Goal: Task Accomplishment & Management: Manage account settings

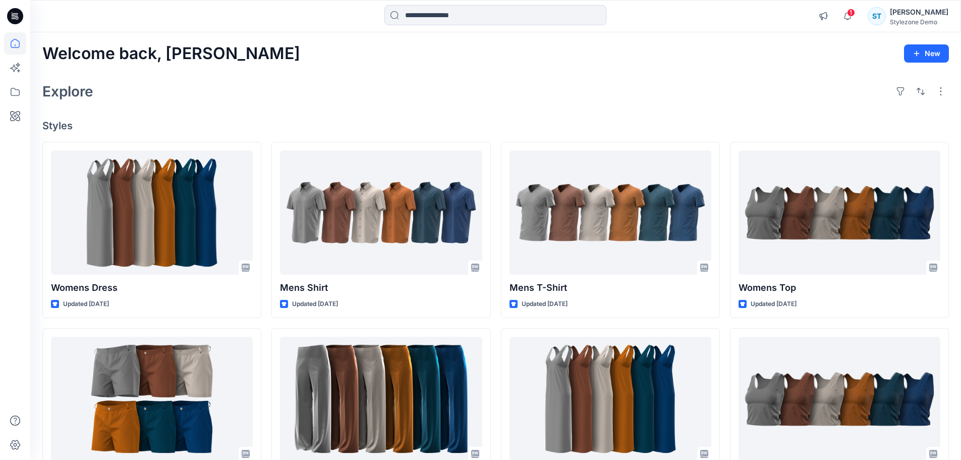
click at [136, 68] on div "Welcome back, Savio New Explore Styles Womens Dress Updated [DATE] Mens Shorts …" at bounding box center [495, 385] width 931 height 706
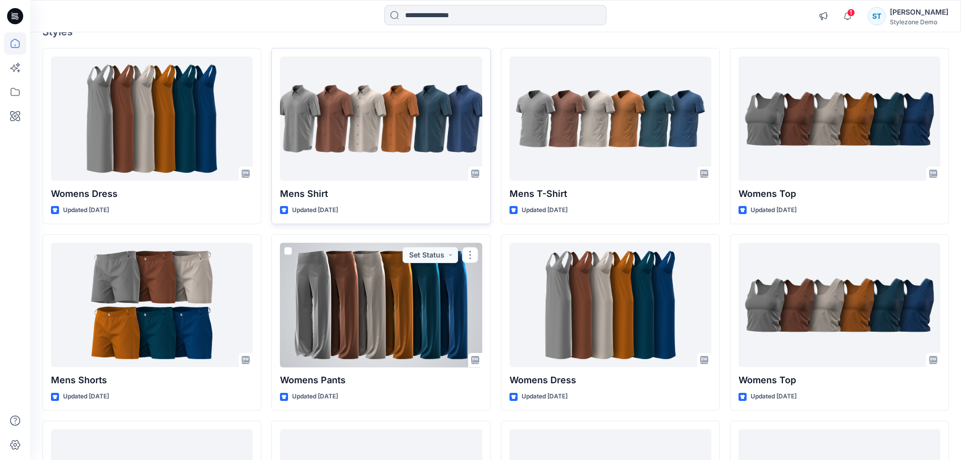
scroll to position [50, 0]
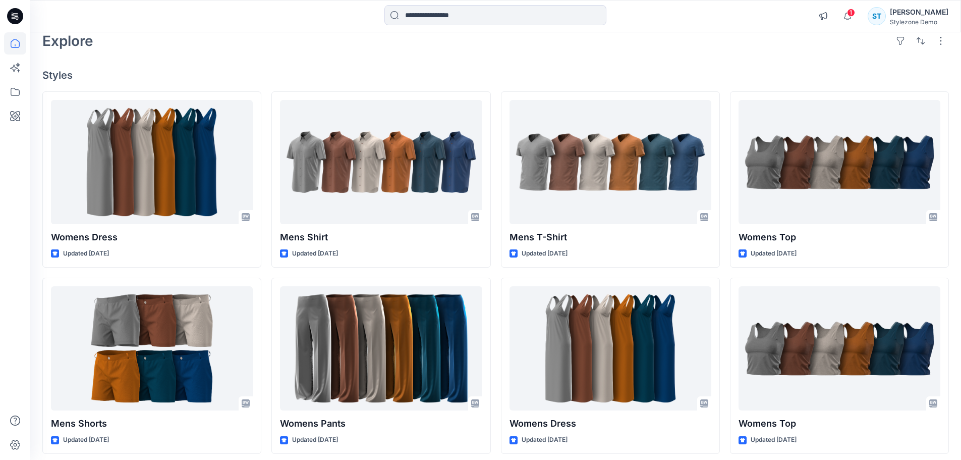
click at [336, 57] on div "Welcome back, Savio New Explore Styles Womens Dress Updated [DATE] Mens Shorts …" at bounding box center [495, 335] width 931 height 706
click at [127, 69] on h4 "Styles" at bounding box center [495, 75] width 907 height 12
click at [17, 120] on icon at bounding box center [15, 116] width 22 height 22
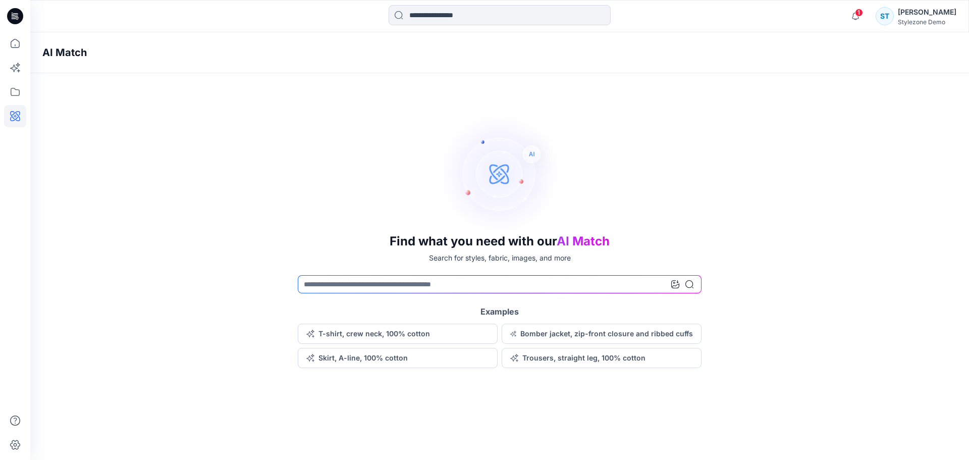
click at [676, 286] on icon at bounding box center [675, 284] width 8 height 8
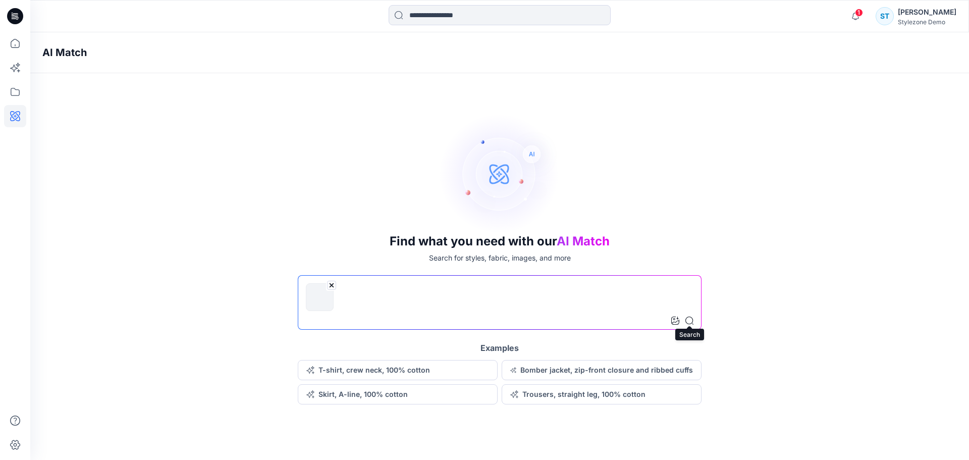
click at [689, 318] on icon at bounding box center [689, 320] width 8 height 8
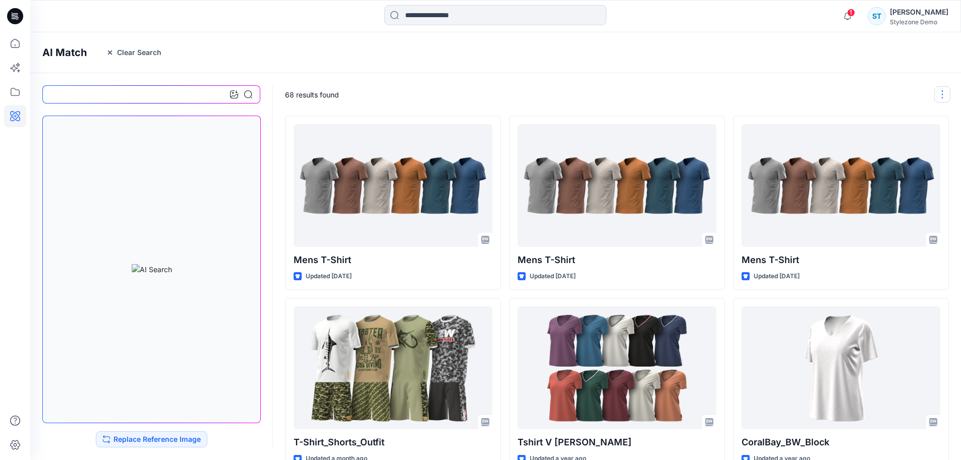
click at [940, 98] on button "button" at bounding box center [942, 94] width 16 height 16
click at [941, 96] on button "button" at bounding box center [942, 94] width 16 height 16
click at [887, 90] on div "68 results found" at bounding box center [618, 94] width 690 height 42
click at [7, 44] on icon at bounding box center [15, 43] width 22 height 22
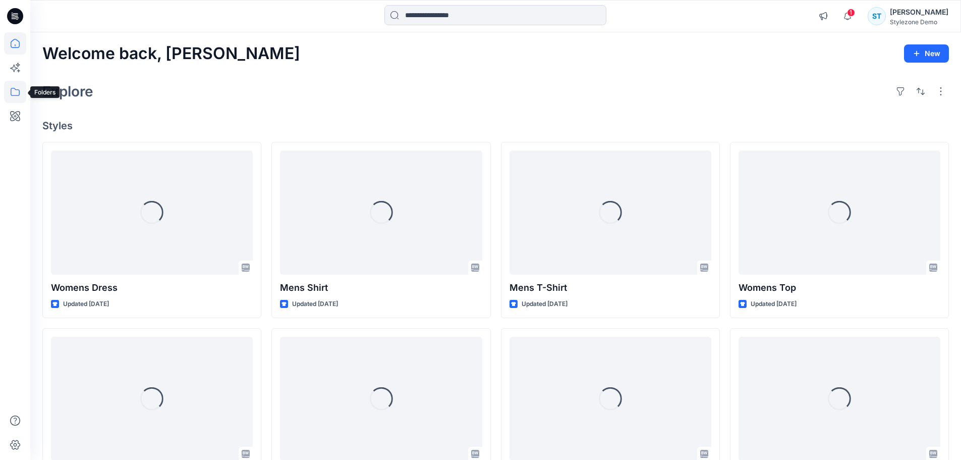
click at [11, 87] on icon at bounding box center [15, 92] width 22 height 22
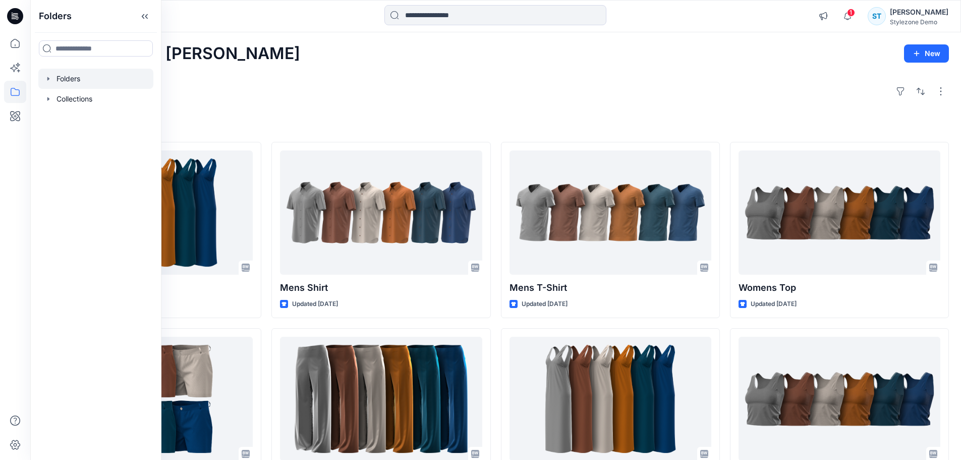
click at [48, 82] on icon "button" at bounding box center [48, 79] width 8 height 8
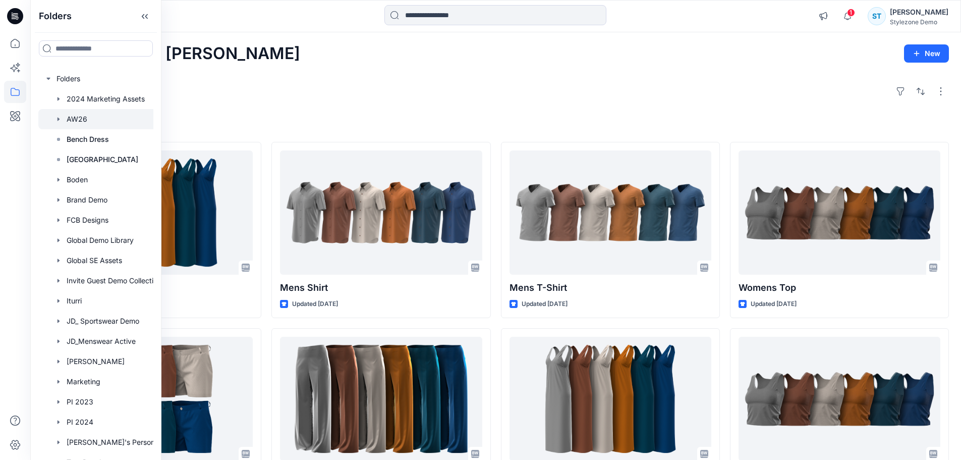
click at [67, 122] on div at bounding box center [108, 119] width 141 height 20
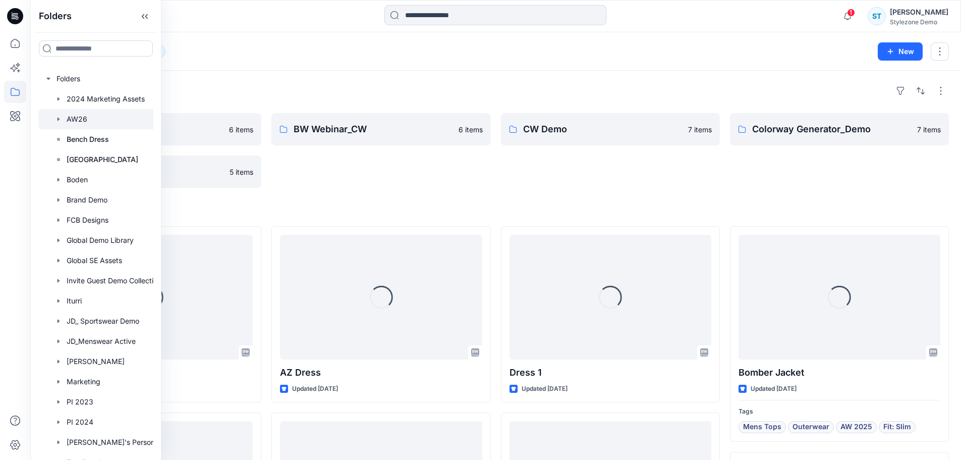
click at [372, 54] on div "Folders AW26 12" at bounding box center [456, 51] width 828 height 14
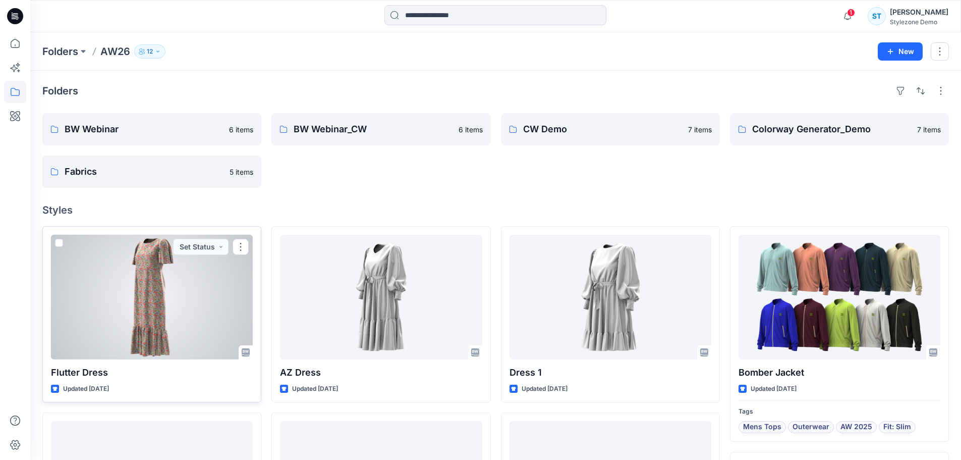
click at [164, 293] on div at bounding box center [152, 297] width 202 height 125
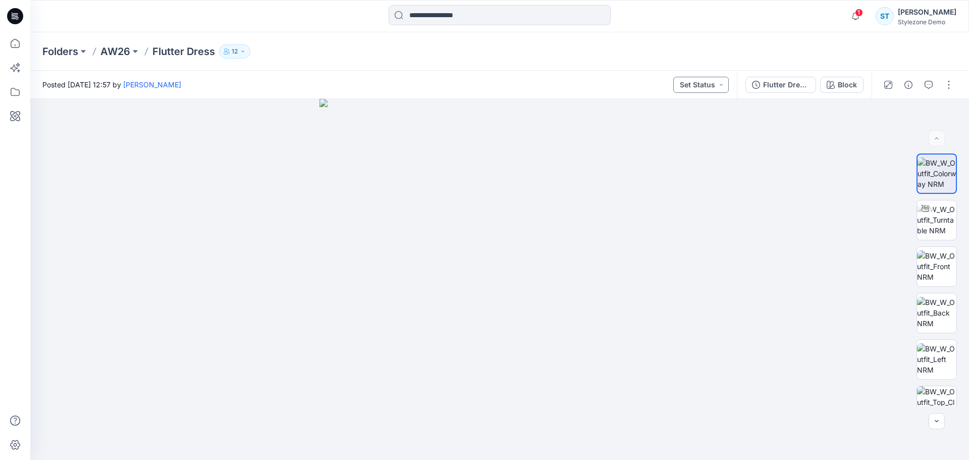
click at [705, 89] on button "Set Status" at bounding box center [700, 85] width 55 height 16
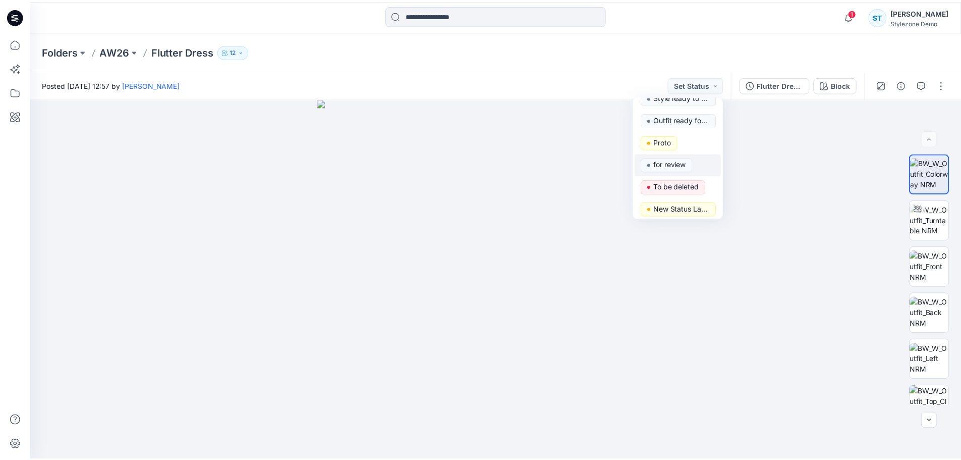
scroll to position [1104, 0]
click at [889, 19] on div "ST" at bounding box center [884, 16] width 18 height 18
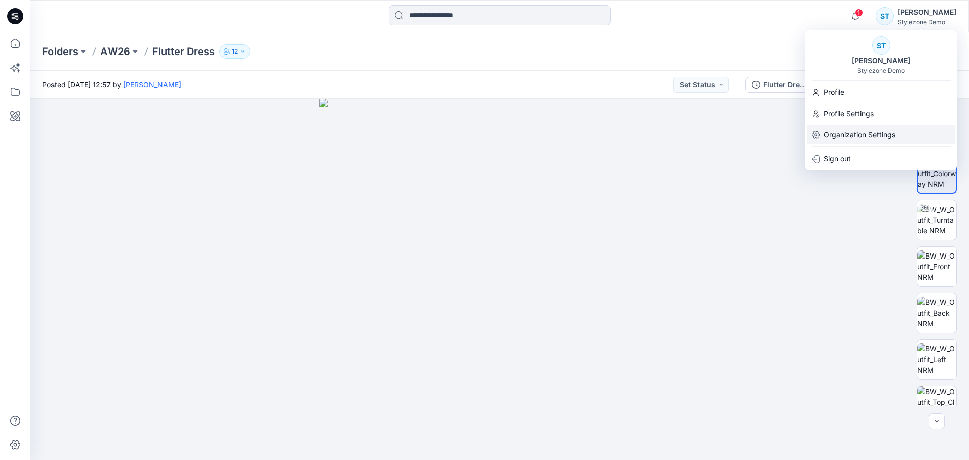
click at [861, 132] on p "Organization Settings" at bounding box center [859, 134] width 72 height 19
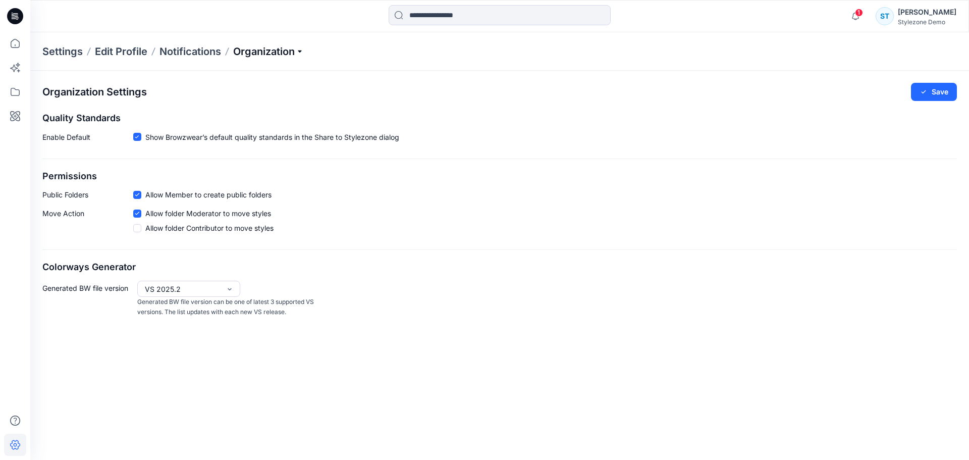
click at [298, 50] on p "Organization" at bounding box center [268, 51] width 71 height 14
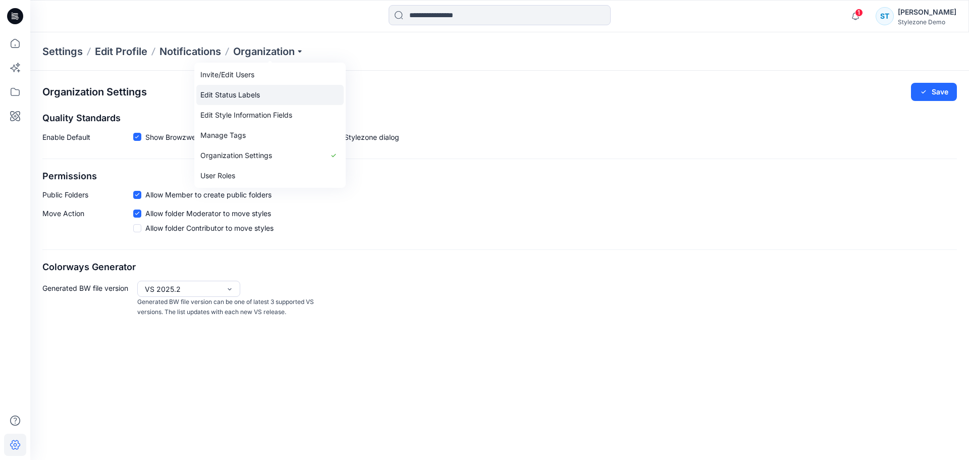
click at [266, 98] on link "Edit Status Labels" at bounding box center [269, 95] width 147 height 20
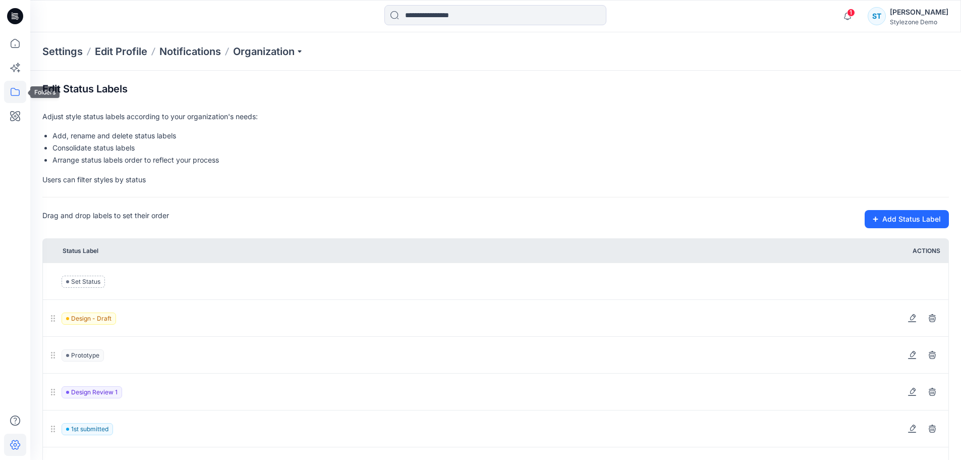
click at [17, 96] on icon at bounding box center [15, 92] width 22 height 22
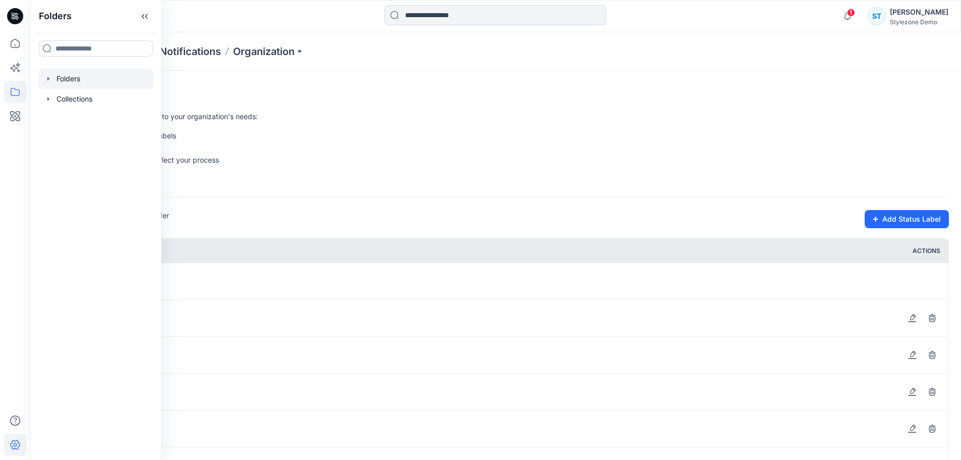
click at [45, 78] on icon "button" at bounding box center [48, 79] width 8 height 8
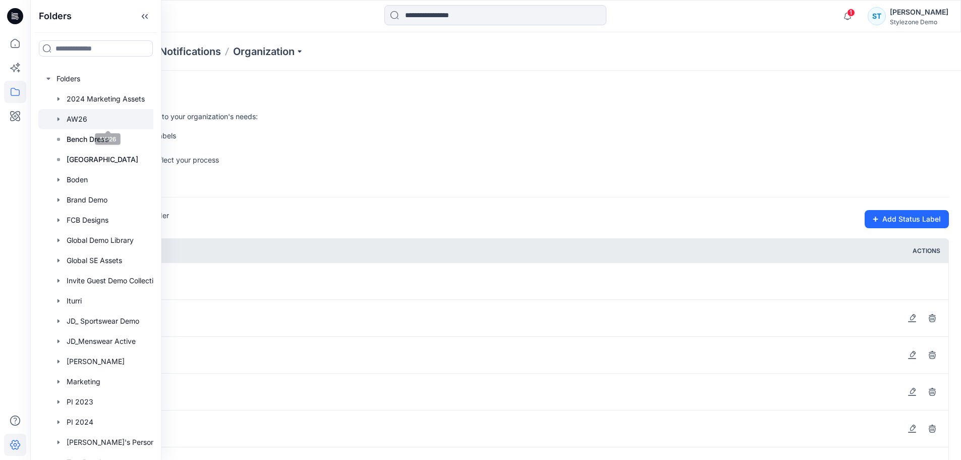
click at [75, 116] on div at bounding box center [108, 119] width 141 height 20
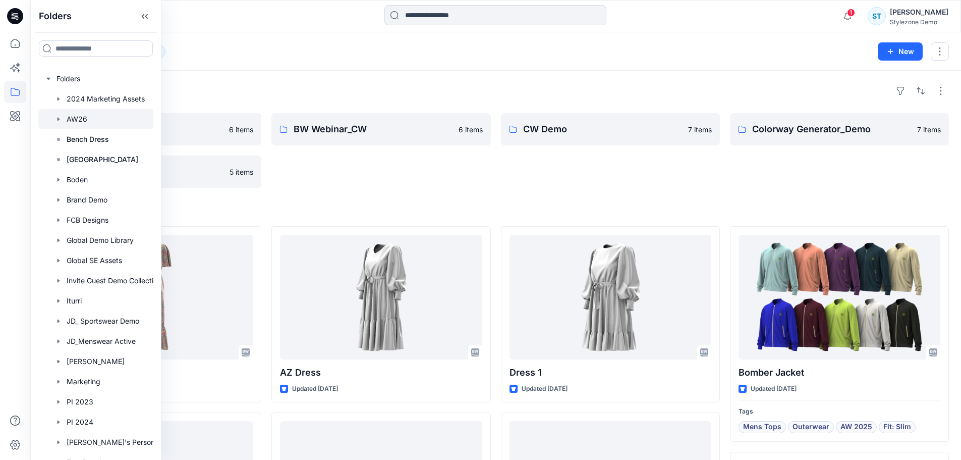
click at [393, 190] on div "Folders BW Webinar 6 items Fabrics 5 items BW Webinar_CW 6 items CW Demo 7 item…" at bounding box center [495, 467] width 931 height 792
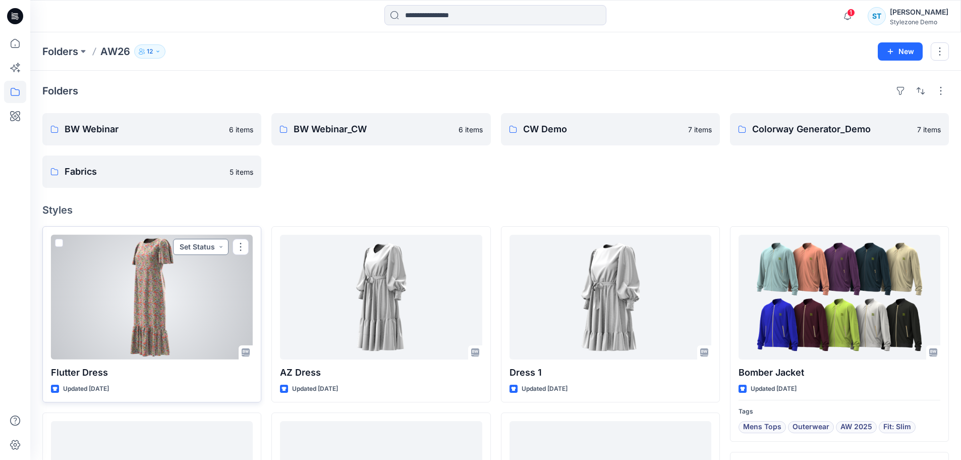
click at [215, 250] on button "Set Status" at bounding box center [200, 247] width 55 height 16
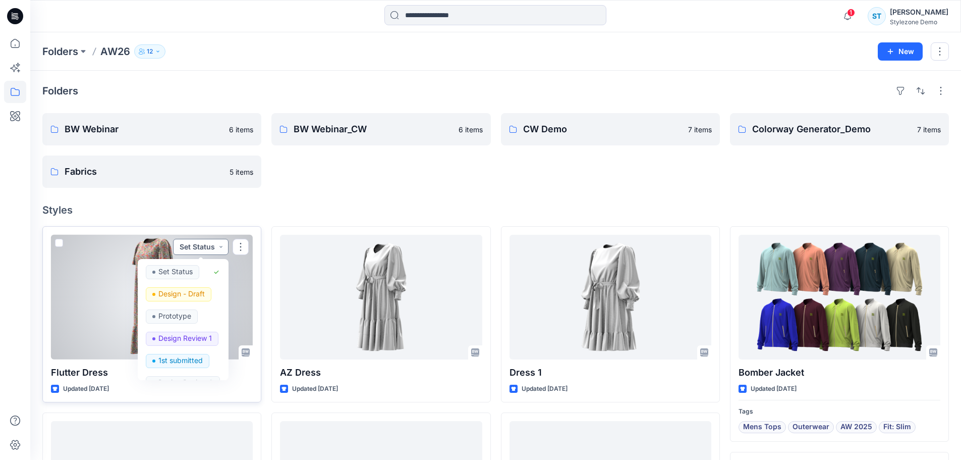
click at [215, 250] on button "Set Status" at bounding box center [200, 247] width 55 height 16
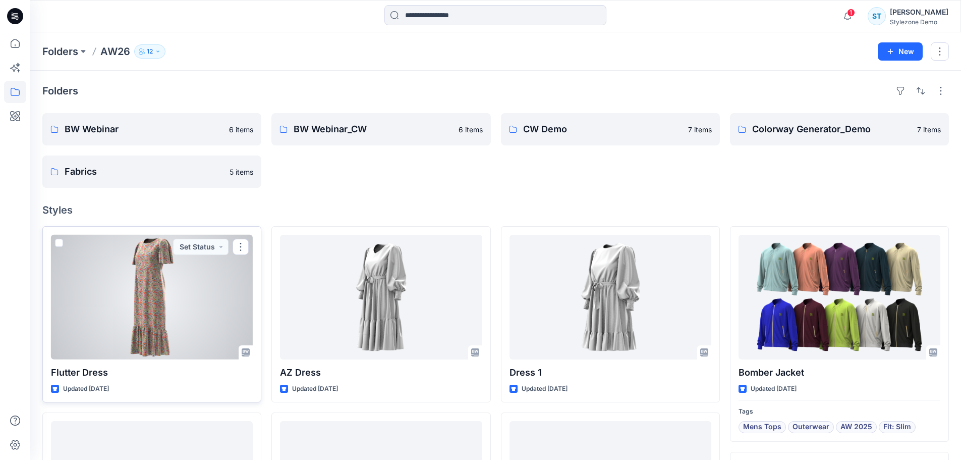
click at [103, 276] on div at bounding box center [152, 297] width 202 height 125
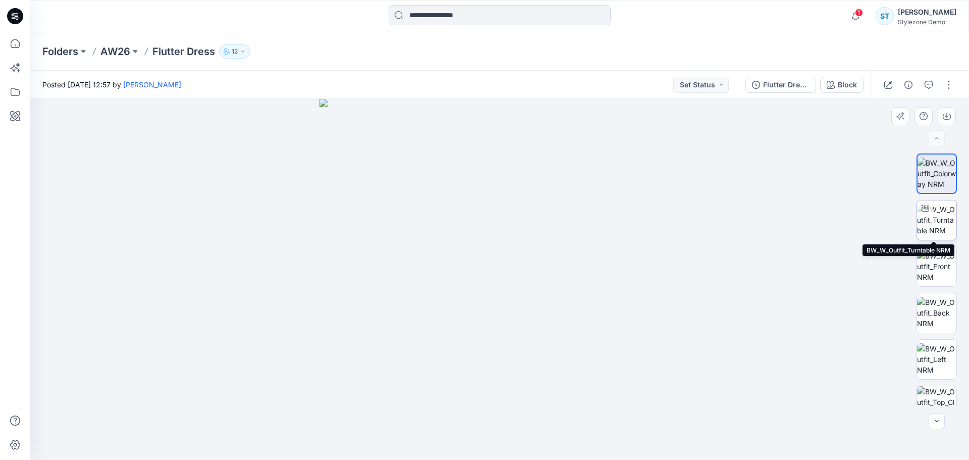
click at [927, 221] on img at bounding box center [936, 220] width 39 height 32
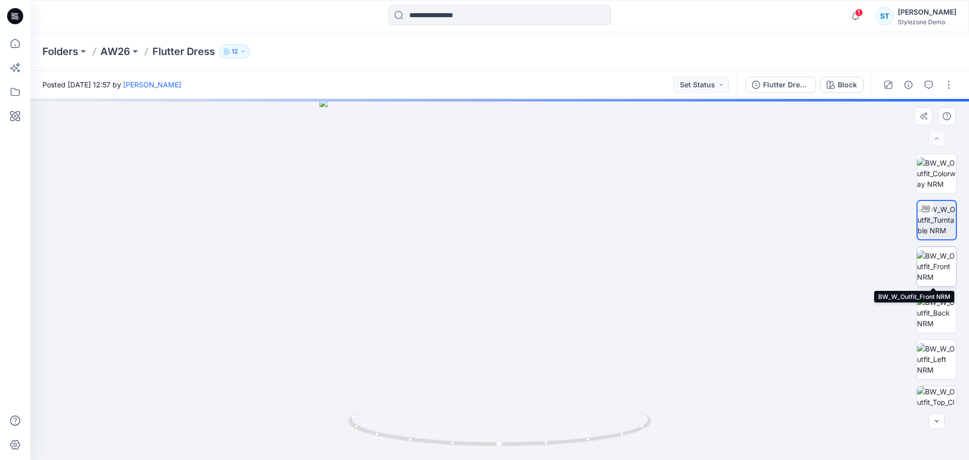
click at [932, 255] on img at bounding box center [936, 266] width 39 height 32
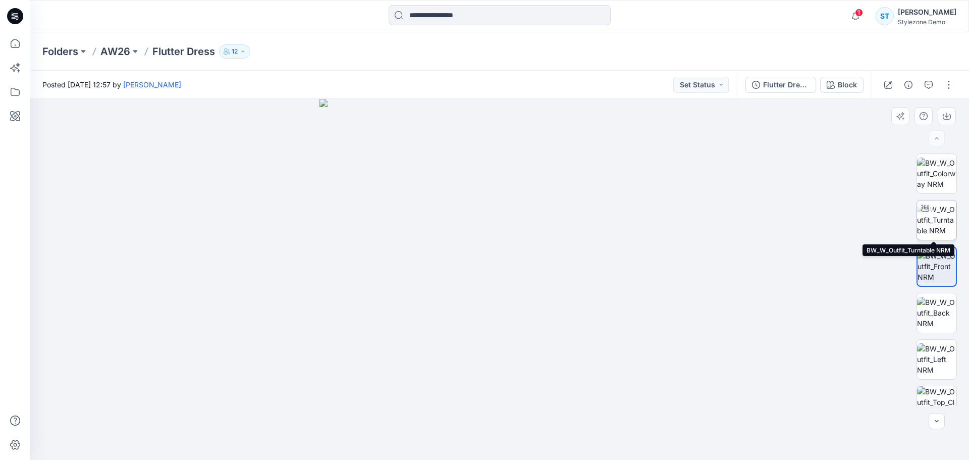
click at [940, 224] on img at bounding box center [936, 220] width 39 height 32
drag, startPoint x: 553, startPoint y: 340, endPoint x: 557, endPoint y: 336, distance: 6.1
click at [557, 336] on div at bounding box center [499, 279] width 938 height 361
drag, startPoint x: 538, startPoint y: 339, endPoint x: 449, endPoint y: 339, distance: 89.3
click at [449, 339] on img at bounding box center [499, 232] width 554 height 456
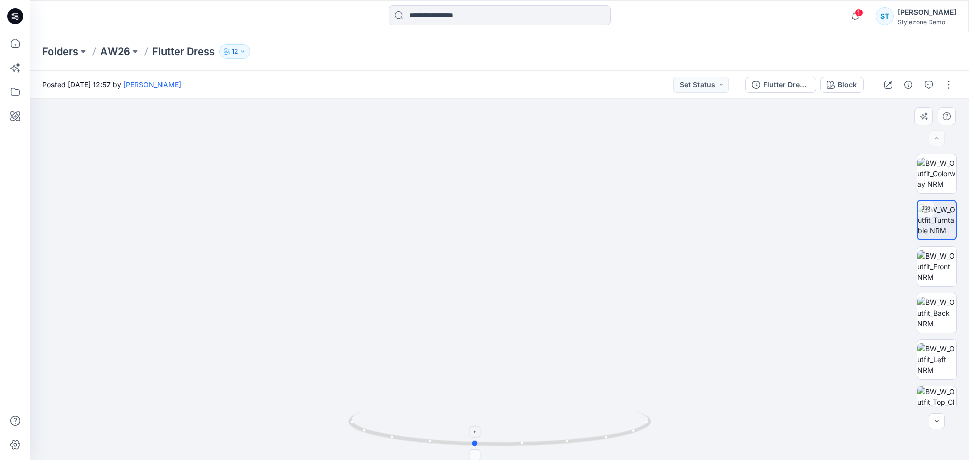
drag, startPoint x: 500, startPoint y: 441, endPoint x: 473, endPoint y: 446, distance: 27.3
click at [473, 446] on icon at bounding box center [500, 430] width 305 height 38
click at [936, 262] on img at bounding box center [936, 266] width 39 height 32
click at [125, 55] on p "AW26" at bounding box center [115, 51] width 30 height 14
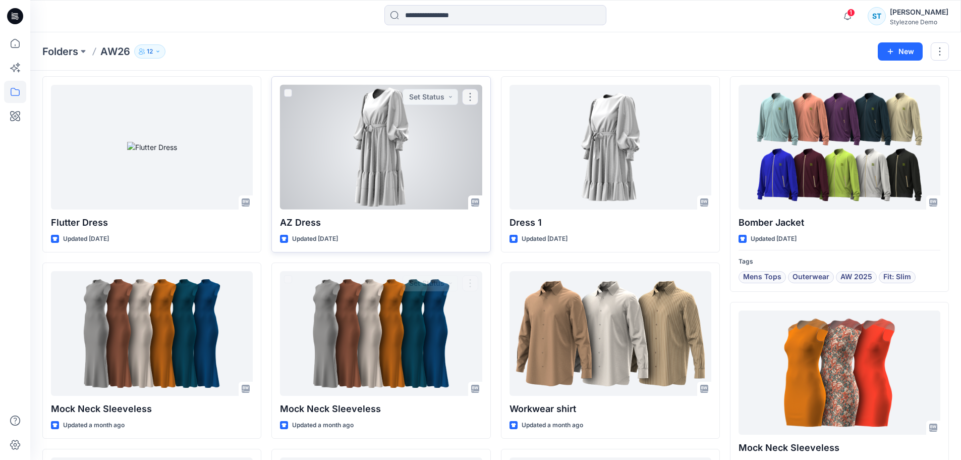
scroll to position [101, 0]
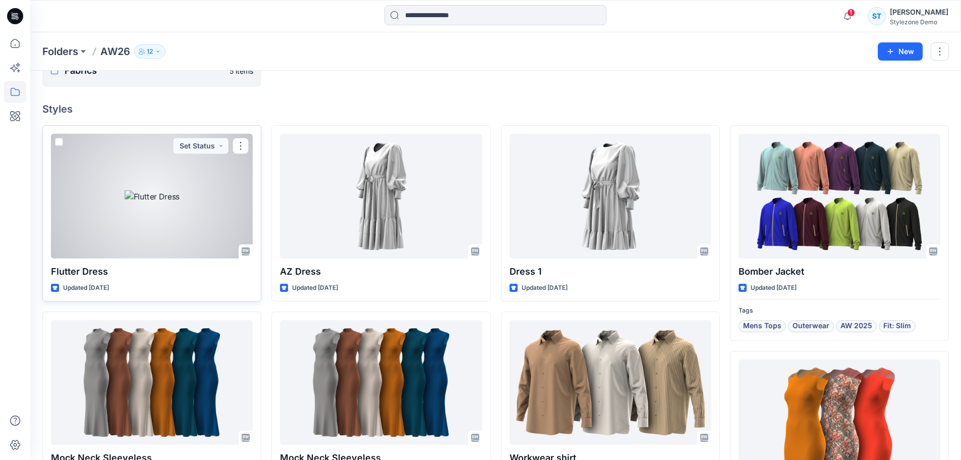
click at [58, 143] on span at bounding box center [59, 142] width 8 height 8
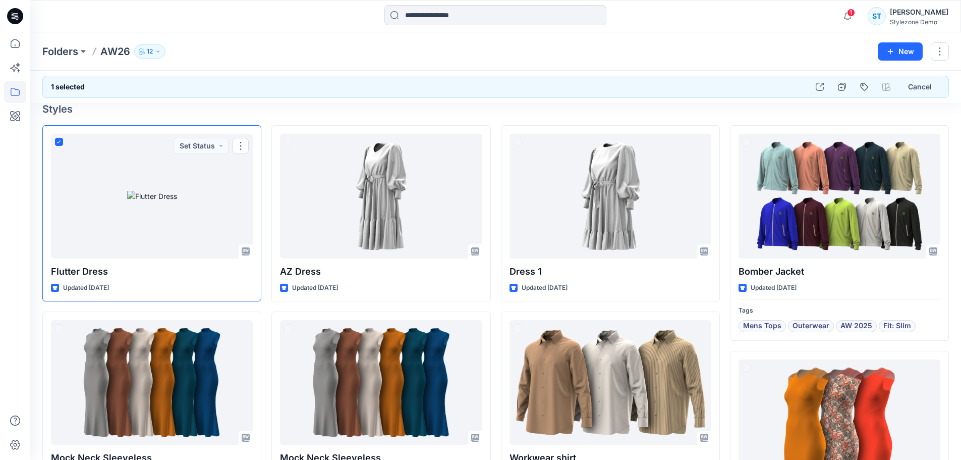
scroll to position [71, 0]
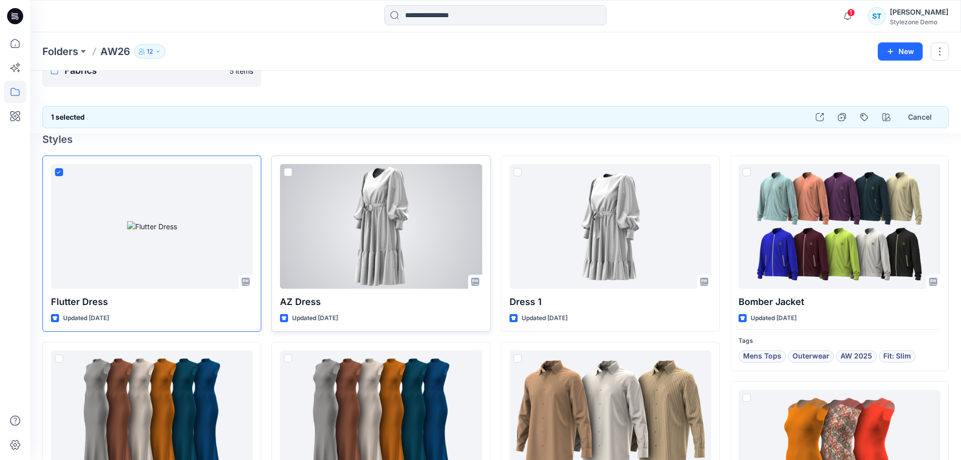
click at [289, 174] on span at bounding box center [288, 172] width 8 height 8
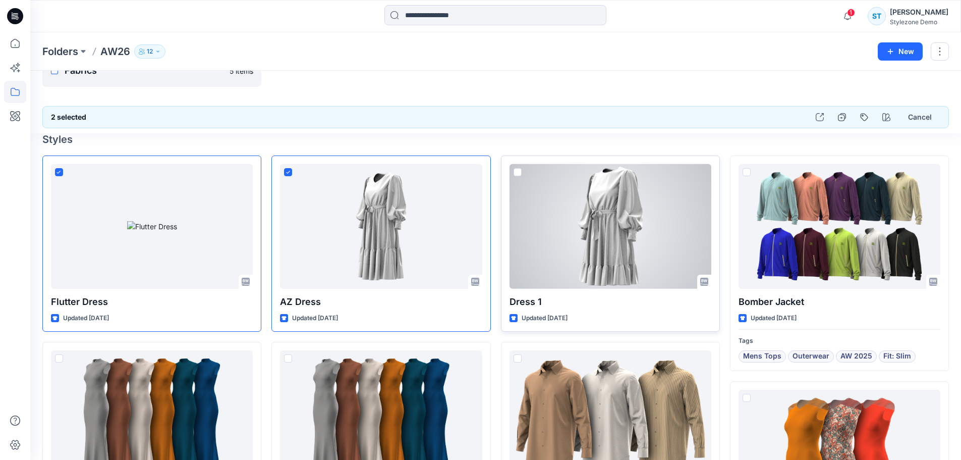
click at [520, 172] on span at bounding box center [518, 172] width 8 height 8
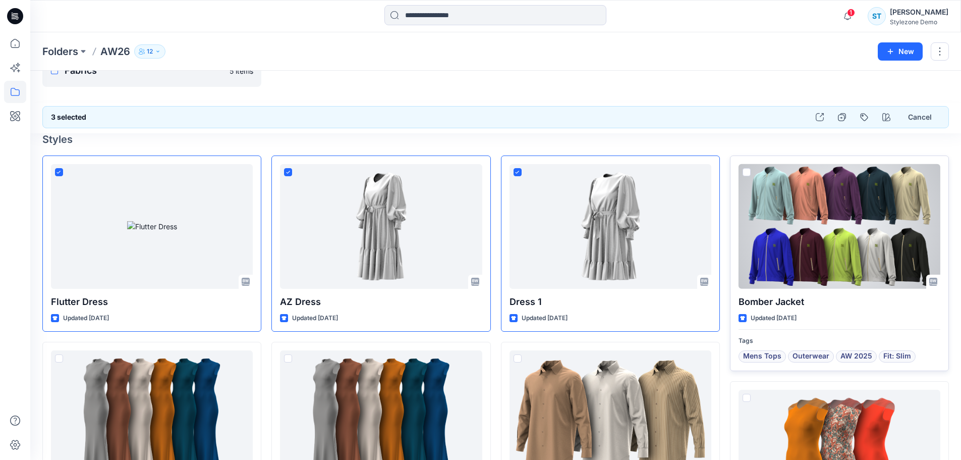
click at [746, 171] on span at bounding box center [747, 172] width 8 height 8
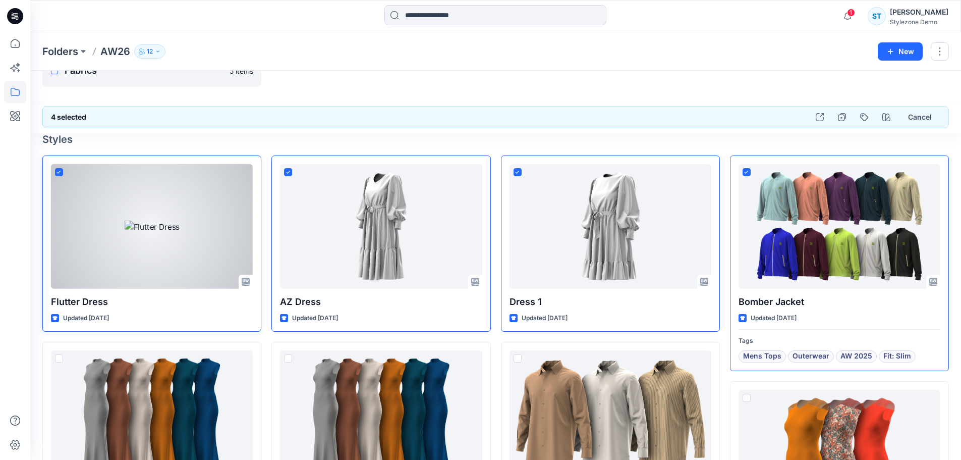
click at [55, 174] on span at bounding box center [59, 172] width 8 height 8
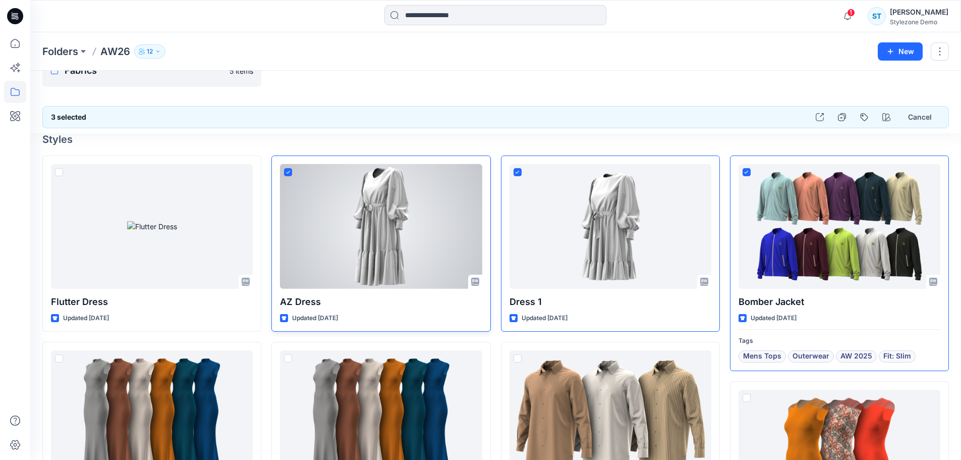
click at [294, 171] on div at bounding box center [381, 226] width 202 height 125
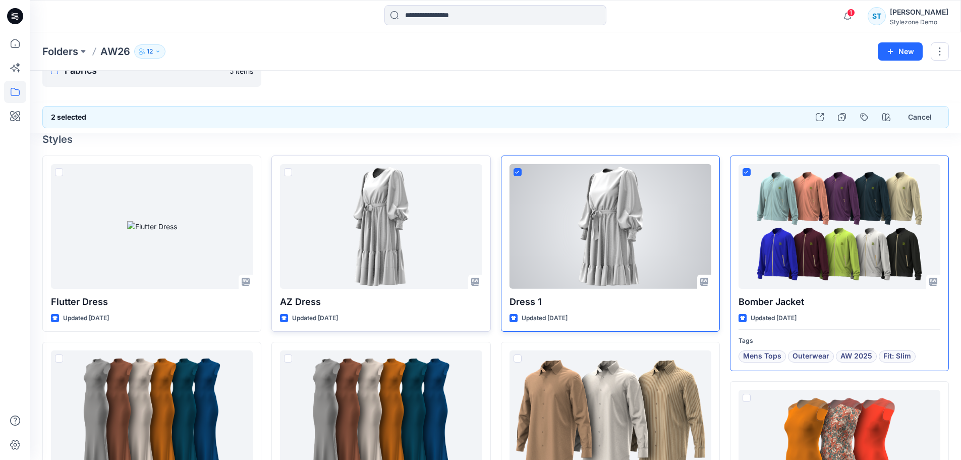
click at [518, 171] on icon at bounding box center [517, 173] width 5 height 4
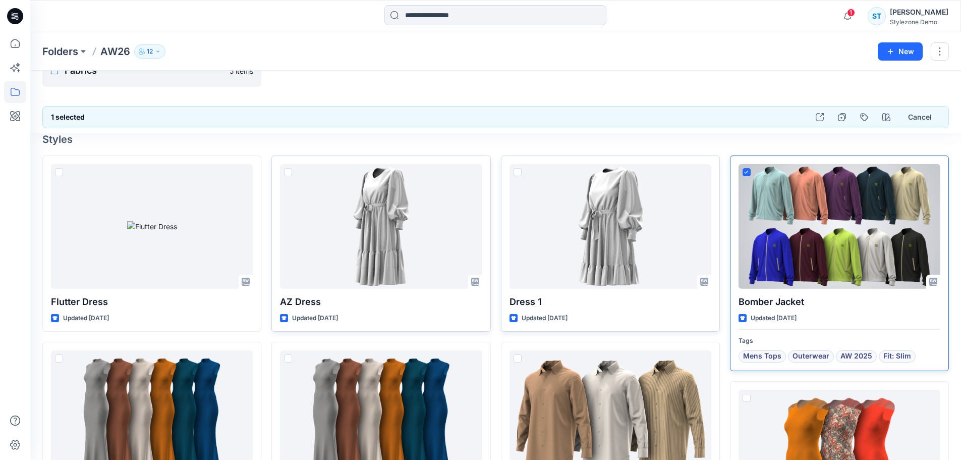
click at [748, 171] on icon at bounding box center [746, 173] width 5 height 4
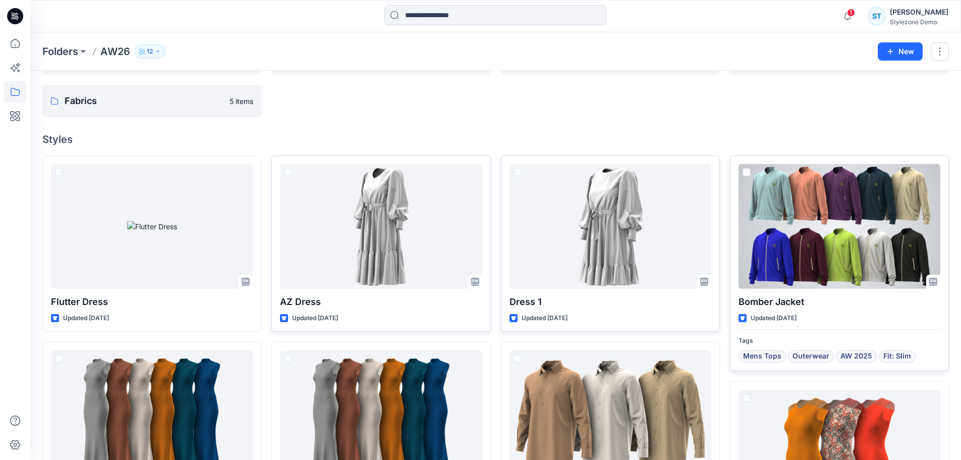
scroll to position [101, 0]
